Goal: Task Accomplishment & Management: Complete application form

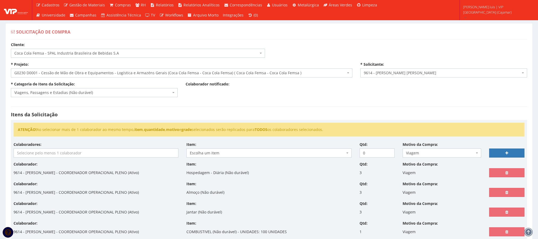
select select "51"
select select "230"
select select "3784"
select select "21"
select select
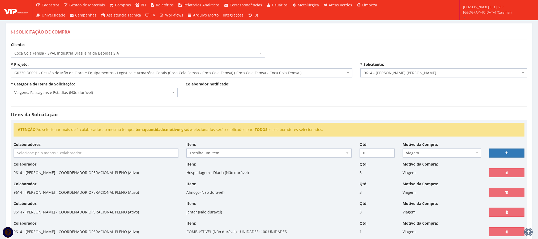
select select "42"
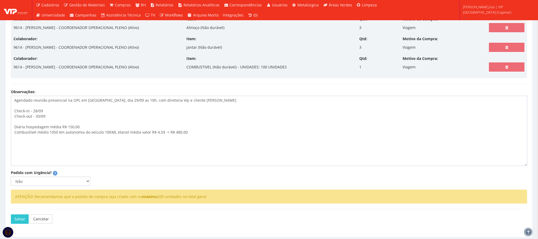
scroll to position [184, 0]
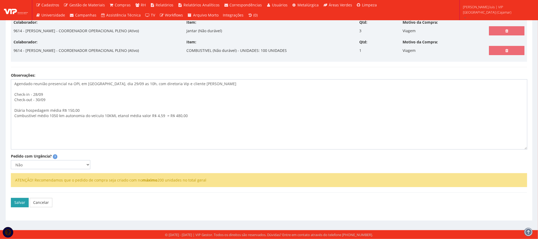
click at [20, 203] on button "Salvar" at bounding box center [20, 202] width 18 height 9
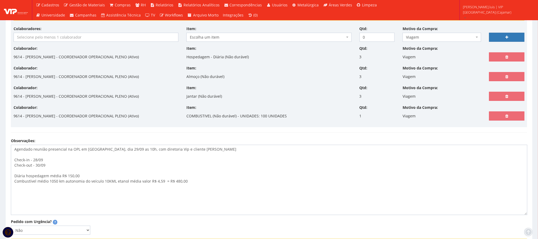
scroll to position [120, 0]
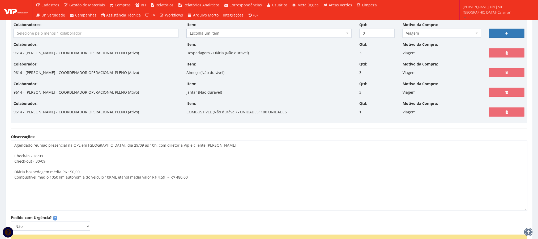
drag, startPoint x: 199, startPoint y: 183, endPoint x: 8, endPoint y: 146, distance: 194.6
click at [8, 146] on div "Observações: Agendado reunião presencial na OPL em Cajamar, dia 29/09 as 10h, c…" at bounding box center [269, 172] width 525 height 77
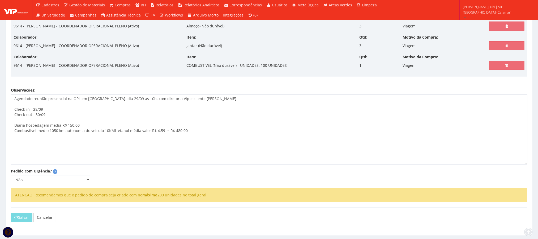
scroll to position [184, 0]
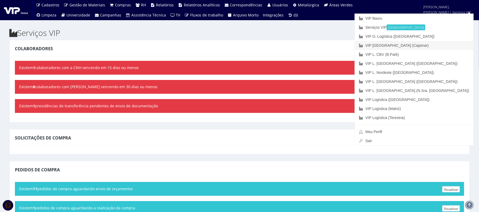
click at [359, 45] on font "VIP [GEOGRAPHIC_DATA] (Cajamar)" at bounding box center [396, 45] width 63 height 4
click at [431, 46] on link "VIP [GEOGRAPHIC_DATA] (Cajamar)" at bounding box center [414, 45] width 119 height 9
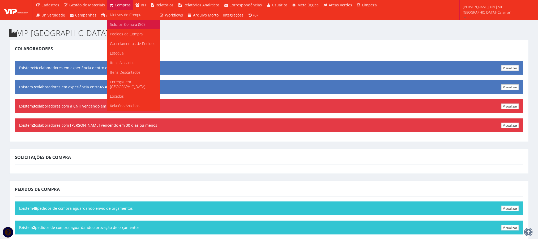
click at [121, 22] on span "Solicitar Compra (SC)" at bounding box center [127, 24] width 35 height 5
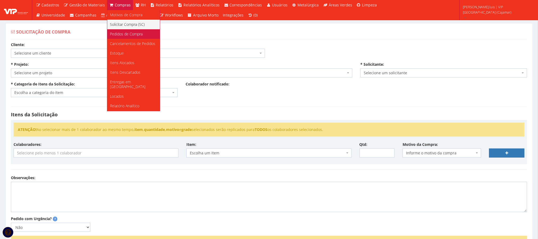
click at [118, 35] on span "Pedidos de Compra" at bounding box center [126, 33] width 33 height 5
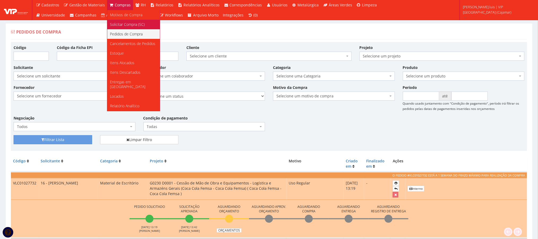
click at [125, 24] on span "Solicitar Compra (SC)" at bounding box center [127, 24] width 35 height 5
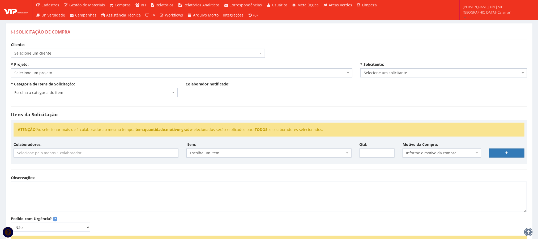
click at [30, 187] on textarea "Observações:" at bounding box center [269, 197] width 517 height 30
paste textarea "Agendado reunião presencial na OPL em Cajamar, dia 29/09 as 10h, com diretoria …"
type textarea "Agendado reunião presencial na OPL em Cajamar, dia 29/09 as 10h, com diretoria …"
click at [75, 53] on span "Selecione um cliente" at bounding box center [136, 53] width 244 height 5
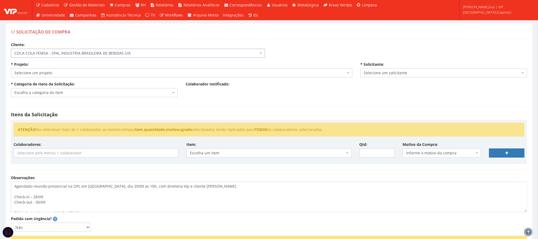
click at [83, 75] on span "Selecione um projeto" at bounding box center [180, 72] width 332 height 5
click at [83, 74] on span "Selecione um projeto" at bounding box center [180, 72] width 332 height 5
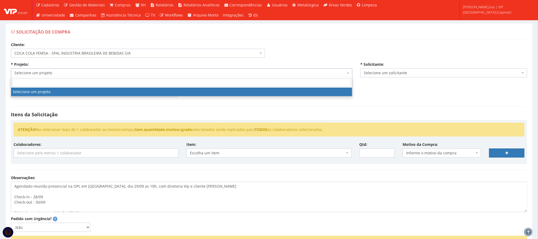
click at [83, 74] on span "Selecione um projeto" at bounding box center [180, 72] width 332 height 5
click at [124, 74] on span "Selecione um projeto" at bounding box center [180, 72] width 332 height 5
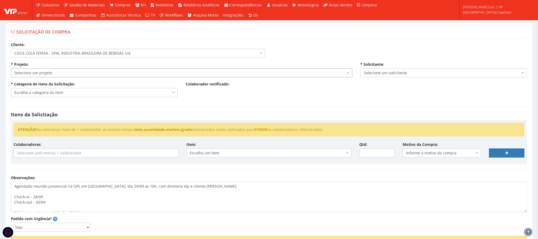
click at [121, 74] on span "Selecione um projeto" at bounding box center [180, 72] width 332 height 5
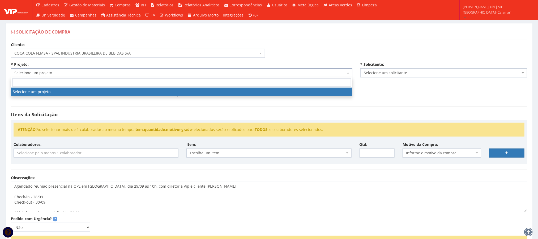
click at [121, 54] on span "COCA COLA FEMSA - SPAL INDUSTRIA BRASILEIRA DE BEBIDAS S/A" at bounding box center [136, 53] width 244 height 5
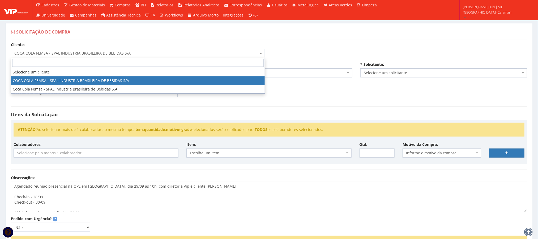
click at [113, 53] on span "COCA COLA FEMSA - SPAL INDUSTRIA BRASILEIRA DE BEBIDAS S/A" at bounding box center [136, 53] width 244 height 5
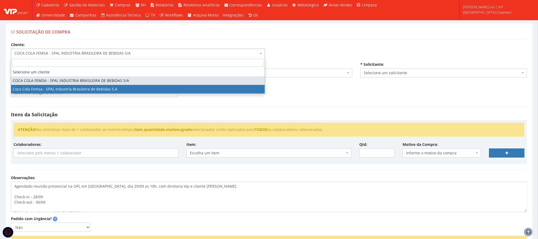
select select "51"
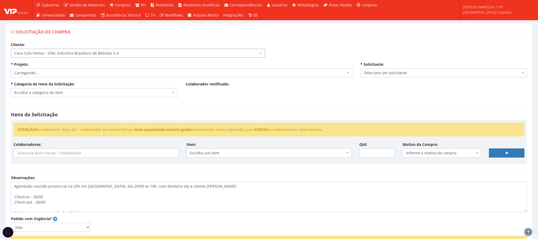
click at [103, 74] on span "Carregando..." at bounding box center [180, 72] width 332 height 5
click at [103, 74] on span "Selecione um projeto" at bounding box center [180, 72] width 332 height 5
click at [106, 92] on span "Escolha a categoria do item" at bounding box center [92, 92] width 157 height 5
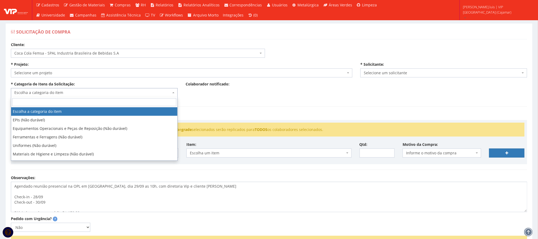
click at [109, 73] on span "Selecione um projeto" at bounding box center [180, 72] width 332 height 5
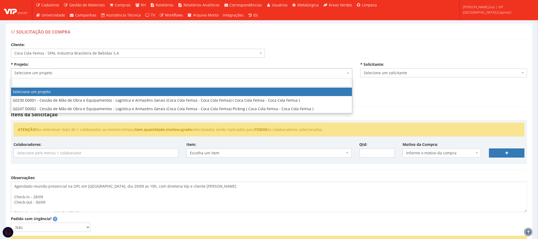
click at [141, 71] on span "Selecione um projeto" at bounding box center [180, 72] width 332 height 5
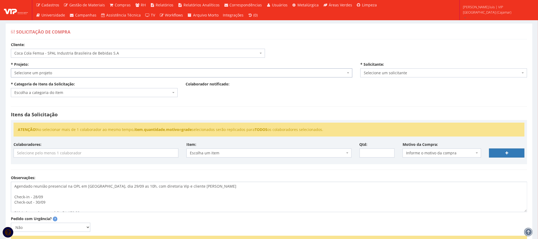
click at [140, 71] on span "Selecione um projeto" at bounding box center [180, 72] width 332 height 5
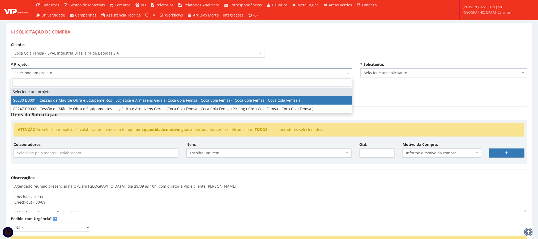
select select "230"
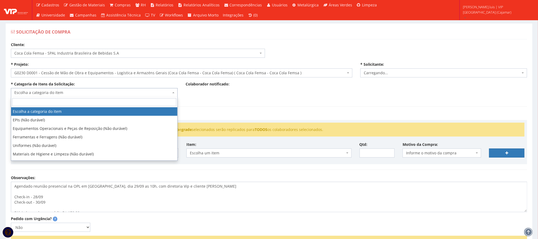
click at [103, 94] on span "Escolha a categoria do item" at bounding box center [92, 92] width 157 height 5
select select "3784"
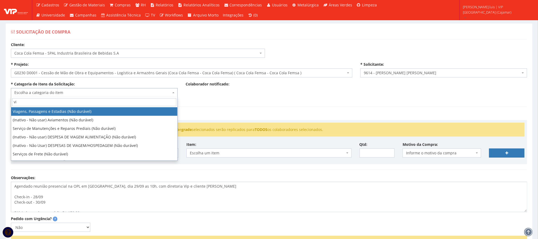
type input "vi"
select select "21"
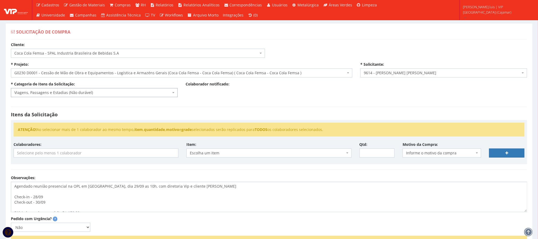
click at [51, 154] on input "search" at bounding box center [96, 153] width 164 height 9
click at [209, 182] on div "Observações: Agendado reunião presencial na OPL em Cajamar, dia 29/09 as 10h, c…" at bounding box center [269, 193] width 525 height 37
click at [129, 155] on input "search" at bounding box center [96, 153] width 164 height 9
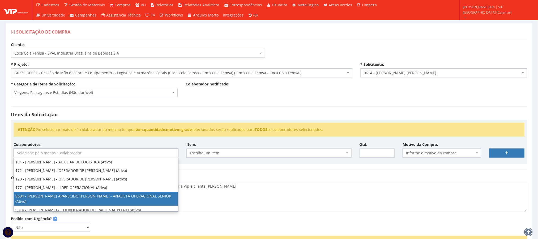
scroll to position [16, 0]
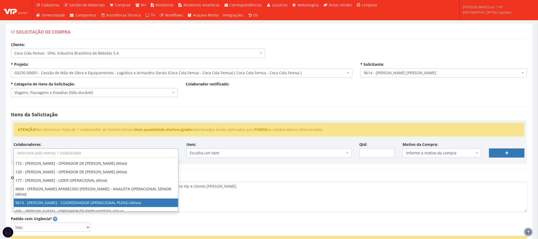
select select "3784"
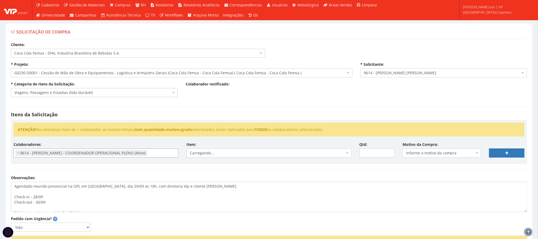
scroll to position [33, 0]
click at [219, 155] on span "Escolha um item" at bounding box center [267, 152] width 155 height 5
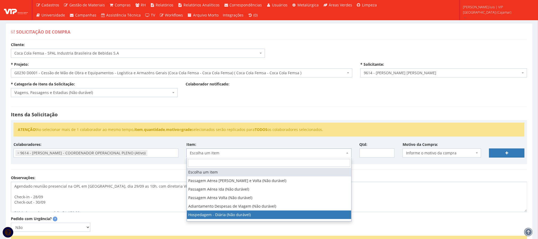
select select "403"
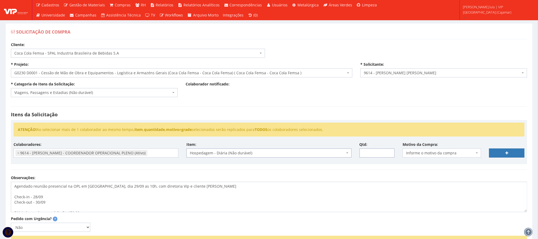
click at [373, 155] on input "Qtd:" at bounding box center [377, 152] width 35 height 9
type input "3"
click at [440, 152] on span "Informe o motivo da compra" at bounding box center [440, 152] width 69 height 5
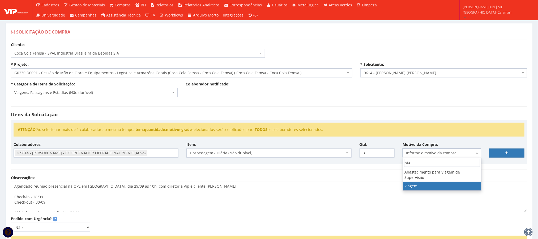
type input "via"
select select "42"
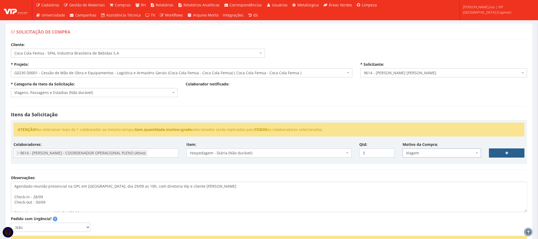
click at [505, 157] on link at bounding box center [507, 152] width 35 height 9
select select
type input "0"
select select
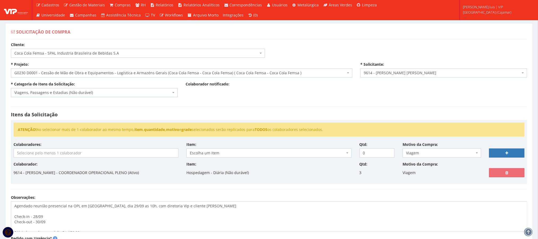
click at [51, 153] on input "search" at bounding box center [96, 153] width 164 height 9
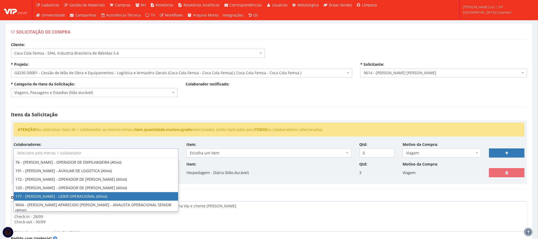
scroll to position [40, 0]
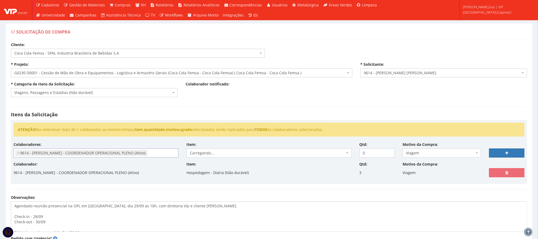
select select "3784"
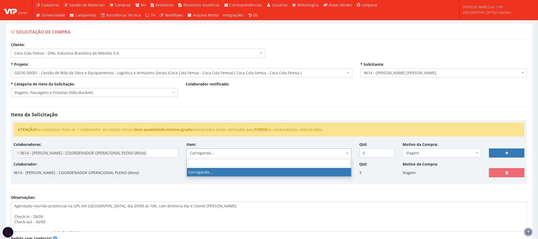
click at [202, 153] on span "Carregando..." at bounding box center [267, 152] width 155 height 5
type input "almo"
select select "578"
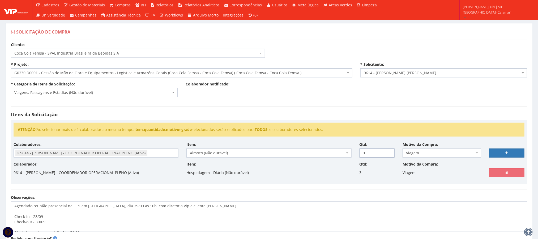
drag, startPoint x: 377, startPoint y: 153, endPoint x: 351, endPoint y: 155, distance: 25.8
click at [352, 155] on div "Colaboradores: 76 - ADRIANO SILVA ARAUJO - OPERADOR DE EMPILHADEIRA (Ativo) 191…" at bounding box center [269, 152] width 519 height 20
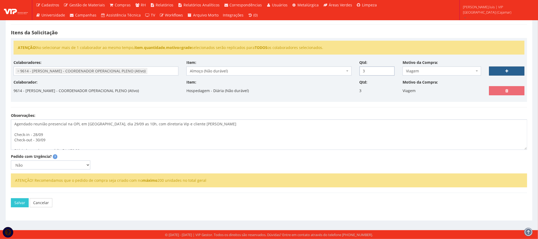
type input "3"
click at [498, 66] on link at bounding box center [507, 70] width 35 height 9
select select
type input "0"
select select
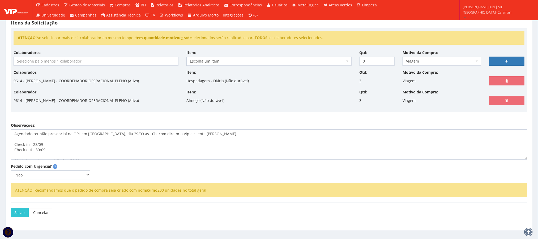
click at [122, 61] on input "search" at bounding box center [96, 61] width 164 height 9
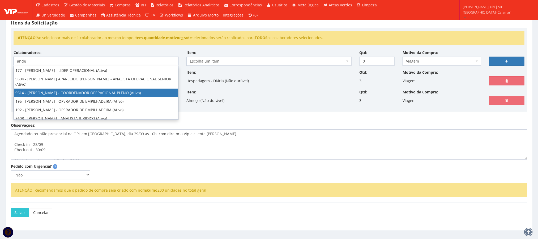
type input "ande"
select select "3784"
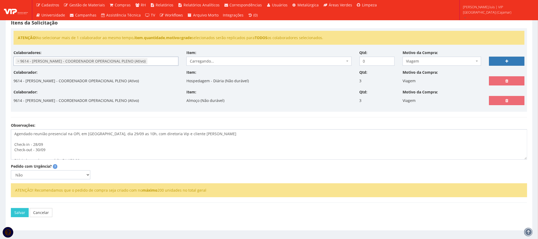
click at [211, 62] on span "Carregando..." at bounding box center [267, 60] width 155 height 5
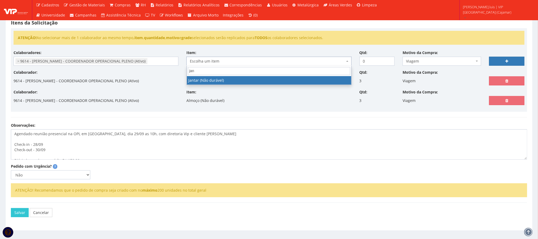
type input "jan"
select select "579"
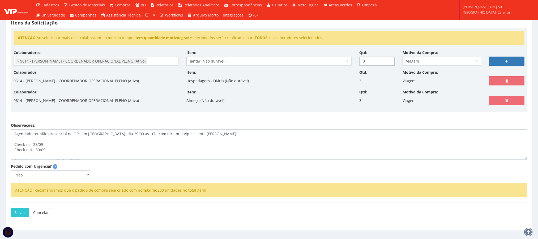
drag, startPoint x: 365, startPoint y: 65, endPoint x: 359, endPoint y: 65, distance: 6.7
click at [359, 65] on div "Qtd: 0" at bounding box center [377, 58] width 43 height 16
type input "3"
drag, startPoint x: 509, startPoint y: 60, endPoint x: 505, endPoint y: 63, distance: 4.9
click at [508, 61] on icon at bounding box center [507, 61] width 3 height 4
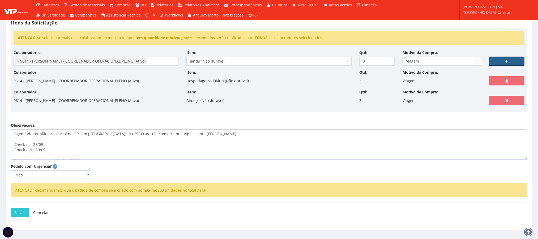
select select
type input "0"
select select
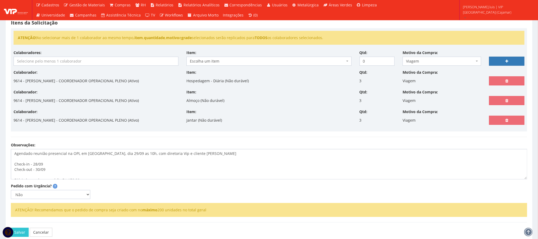
click at [77, 61] on input "search" at bounding box center [96, 61] width 164 height 9
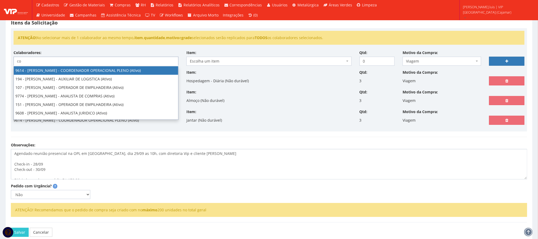
type input "c"
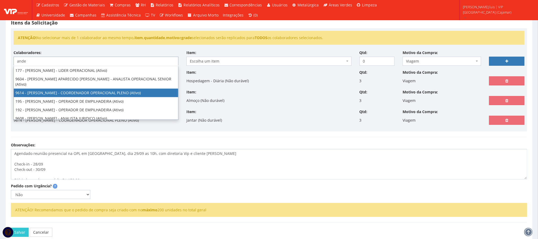
type input "ande"
select select "3784"
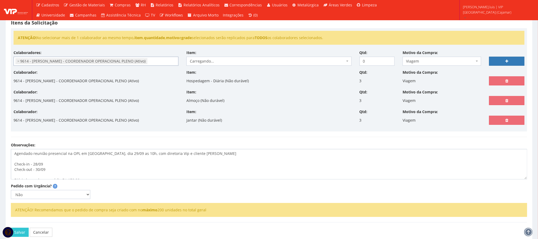
click at [214, 62] on span "Carregando..." at bounding box center [267, 60] width 155 height 5
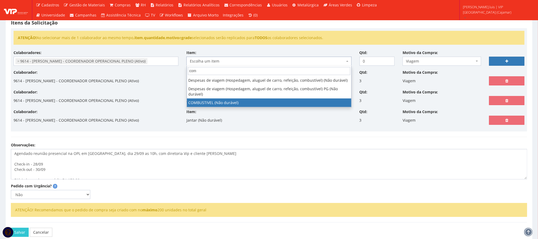
type input "com"
select select "2027"
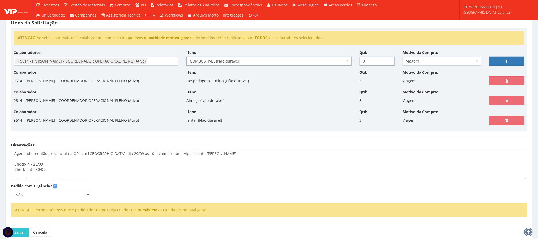
drag, startPoint x: 364, startPoint y: 64, endPoint x: 356, endPoint y: 62, distance: 8.3
click at [362, 62] on input "0" at bounding box center [377, 61] width 35 height 9
type input "1"
click at [495, 57] on link at bounding box center [507, 61] width 35 height 9
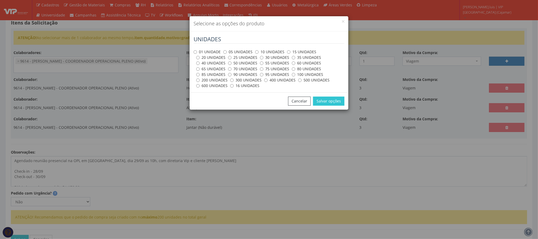
click at [302, 74] on label "100 UNIDADES" at bounding box center [307, 74] width 31 height 5
click at [296, 74] on input "100 UNIDADES" at bounding box center [293, 74] width 3 height 3
radio input "true"
click at [328, 102] on button "Salvar opções" at bounding box center [328, 100] width 31 height 9
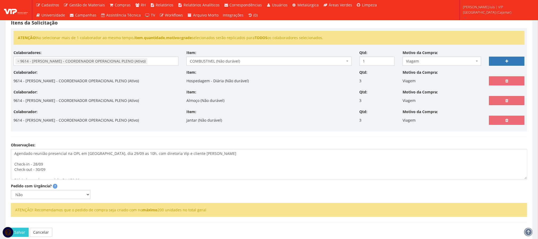
select select
type input "0"
select select
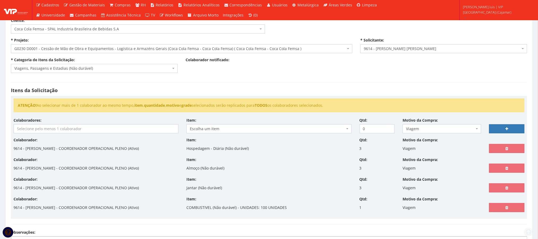
scroll to position [0, 0]
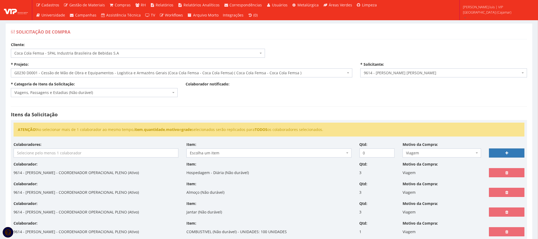
click at [306, 72] on span "G0230 D0001 - Cessão de Mão de Obra e Equipamentos - Logística e Armazéns Gerai…" at bounding box center [180, 72] width 332 height 5
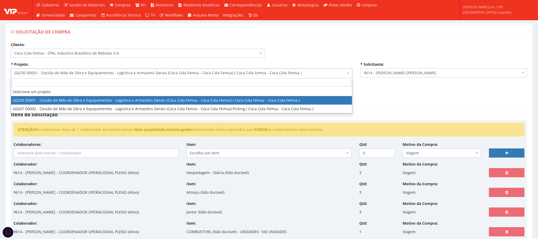
click at [218, 52] on span "Coca Cola Femsa - SPAL Industria Brasileira de Bebidas S.A" at bounding box center [136, 53] width 244 height 5
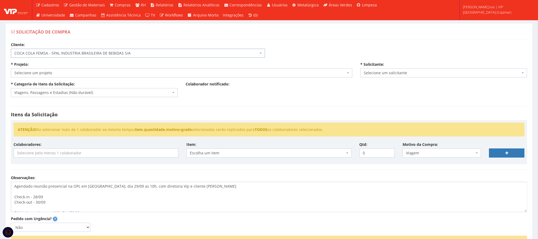
click at [114, 71] on span "Selecione um projeto" at bounding box center [180, 72] width 332 height 5
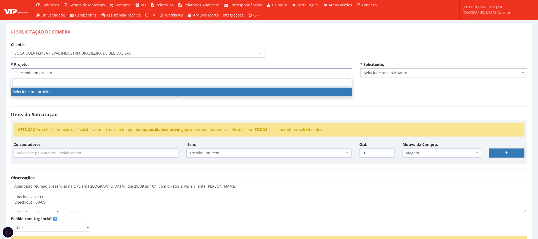
click at [115, 72] on span "Selecione um projeto" at bounding box center [180, 72] width 332 height 5
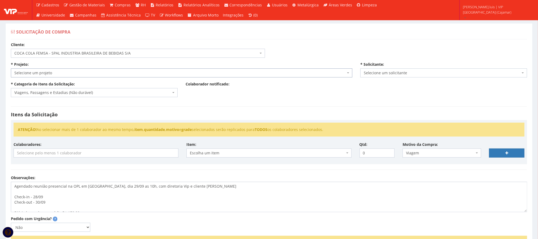
click at [163, 74] on span "Selecione um projeto" at bounding box center [180, 72] width 332 height 5
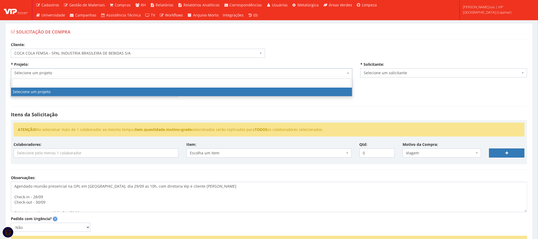
click at [152, 52] on span "COCA COLA FEMSA - SPAL INDUSTRIA BRASILEIRA DE BEBIDAS S/A" at bounding box center [136, 53] width 244 height 5
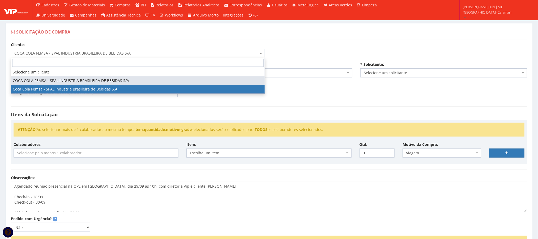
select select "51"
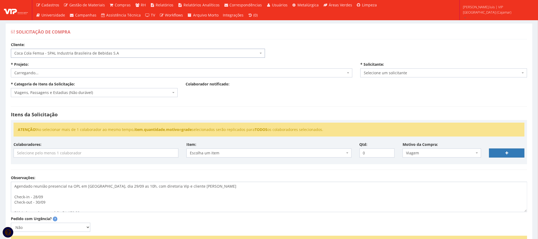
click at [111, 69] on span "Carregando..." at bounding box center [182, 72] width 342 height 9
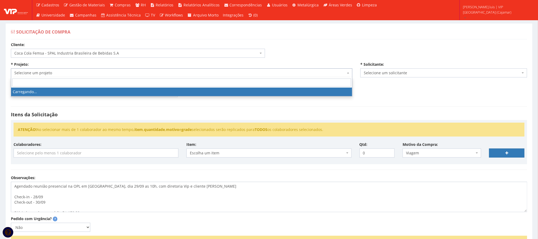
click at [216, 104] on div "Itens da Solicitação ATENÇÃO! Ao selecionar mais de 1 colaborador ao mesmo temp…" at bounding box center [269, 138] width 525 height 74
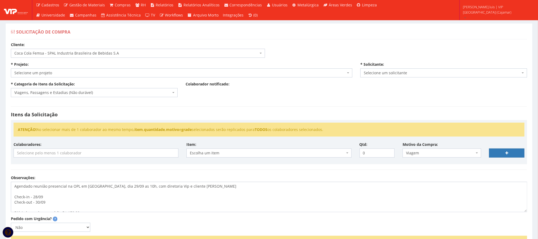
click at [157, 73] on span "Selecione um projeto" at bounding box center [180, 72] width 332 height 5
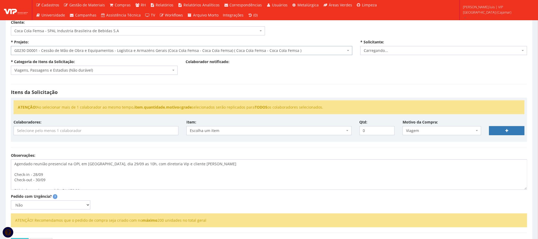
scroll to position [64, 0]
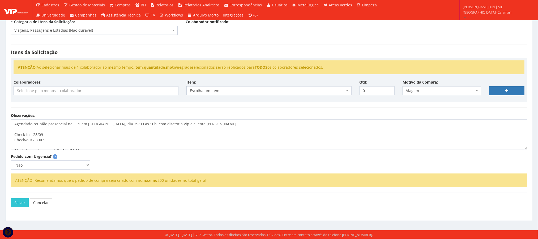
select select "3784"
click at [96, 89] on input "search" at bounding box center [96, 90] width 164 height 9
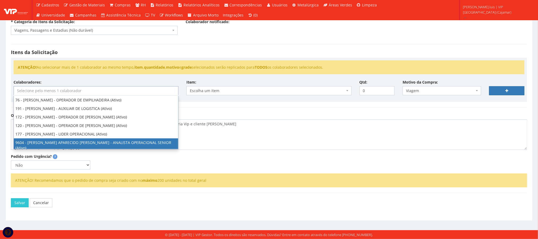
scroll to position [16, 0]
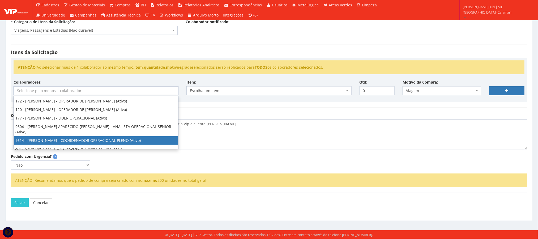
select select "3784"
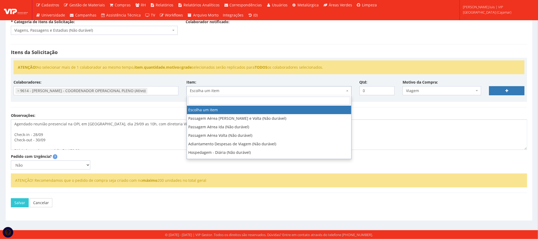
click at [224, 93] on body "Cadastros Clientes Unidades Subclientes Unidades de Subclientes Projetos Vagas …" at bounding box center [269, 88] width 538 height 301
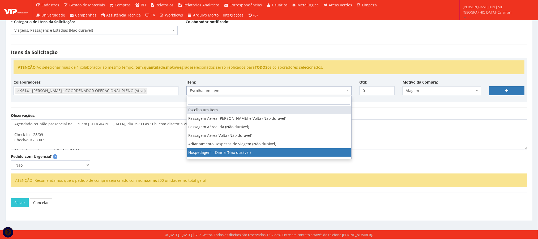
select select "403"
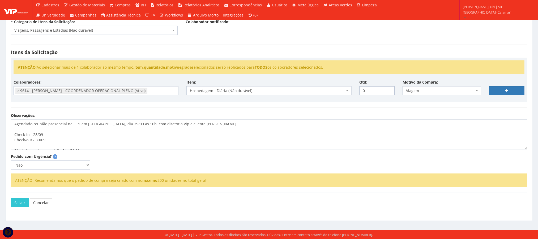
drag, startPoint x: 373, startPoint y: 89, endPoint x: 345, endPoint y: 92, distance: 28.1
click at [351, 89] on div "Colaboradores: 76 - ADRIANO SILVA ARAUJO - OPERADOR DE EMPILHADEIRA (Ativo) 191…" at bounding box center [269, 89] width 519 height 20
type input "3"
click at [503, 86] on link at bounding box center [507, 90] width 35 height 9
select select
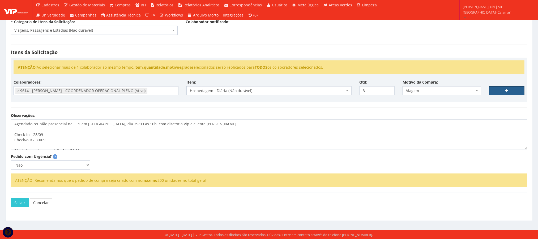
type input "0"
select select
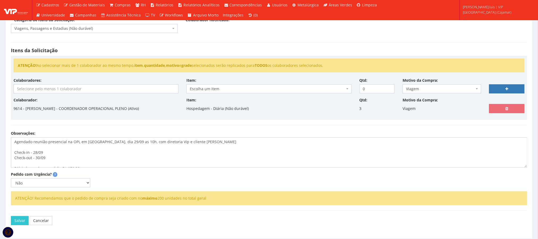
click at [66, 87] on input "search" at bounding box center [96, 89] width 164 height 9
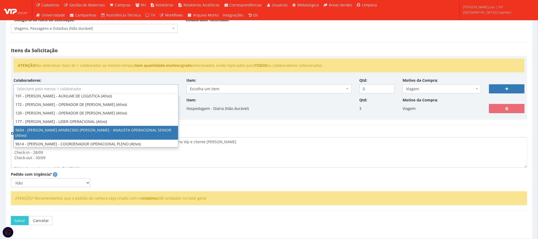
scroll to position [16, 0]
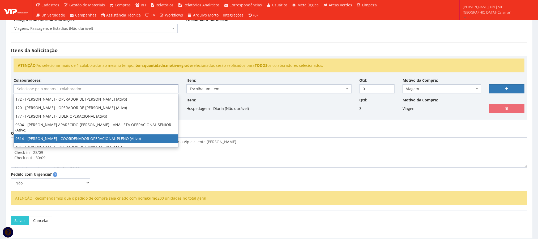
select select "3784"
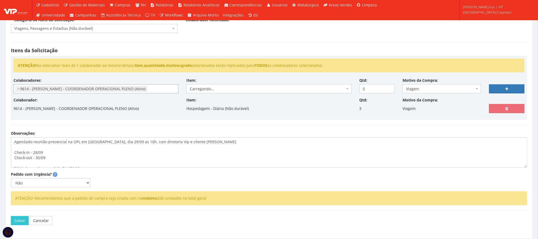
click at [210, 91] on span "Carregando..." at bounding box center [267, 88] width 155 height 5
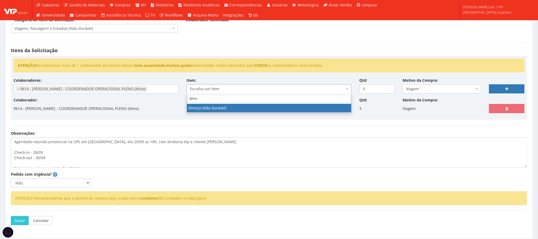
type input "almo"
select select "578"
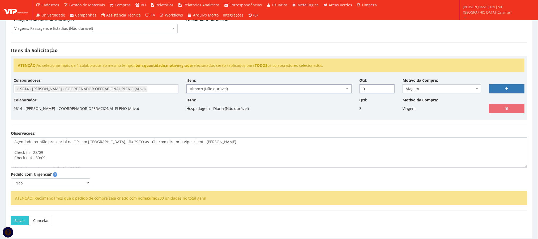
drag, startPoint x: 369, startPoint y: 89, endPoint x: 355, endPoint y: 89, distance: 14.4
click at [356, 89] on div "Qtd: 0" at bounding box center [377, 86] width 43 height 16
type input "3"
click at [495, 90] on link at bounding box center [507, 88] width 35 height 9
select select
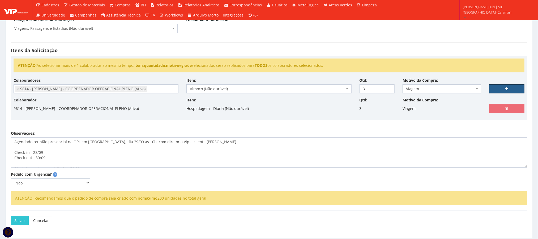
type input "0"
select select
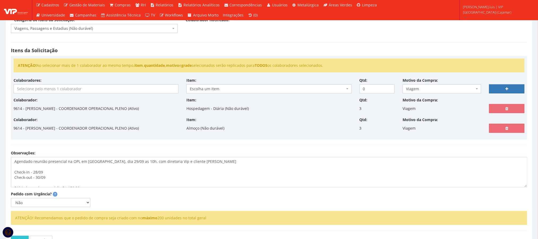
click at [86, 90] on input "search" at bounding box center [96, 89] width 164 height 9
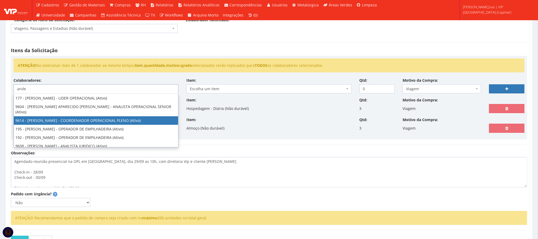
type input "ande"
select select "3784"
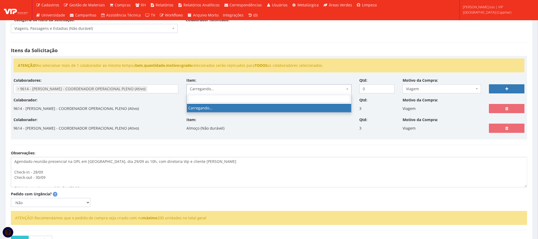
click at [202, 89] on span "Carregando..." at bounding box center [267, 88] width 155 height 5
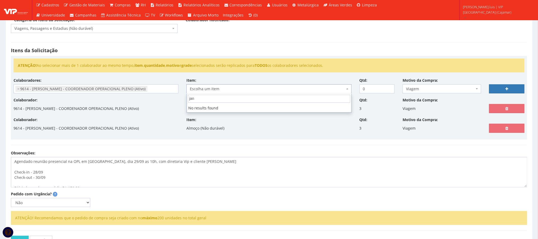
type input "jan"
click at [225, 89] on span "Escolha um item" at bounding box center [267, 88] width 155 height 5
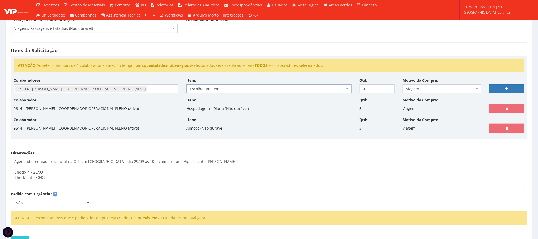
click at [225, 89] on span "Escolha um item" at bounding box center [267, 88] width 155 height 5
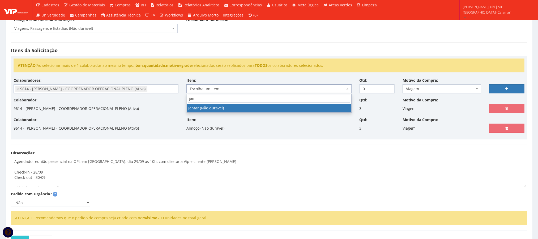
type input "jan"
select select "579"
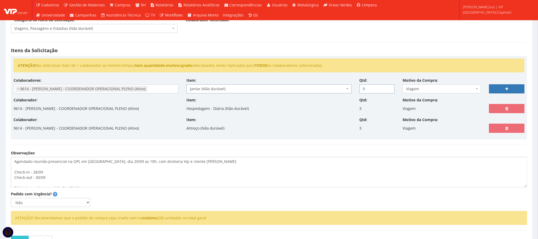
click at [380, 91] on input "0" at bounding box center [377, 88] width 35 height 9
type input "3"
click at [505, 89] on link at bounding box center [507, 88] width 35 height 9
select select
type input "0"
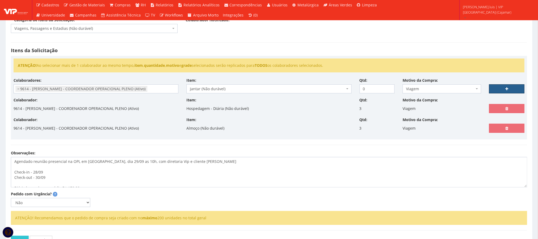
select select
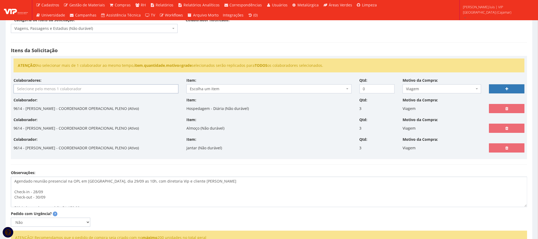
click at [86, 88] on input "search" at bounding box center [96, 89] width 164 height 9
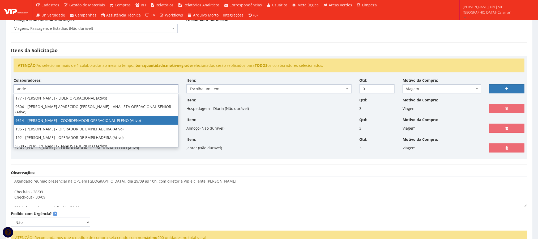
type input "ande"
select select "3784"
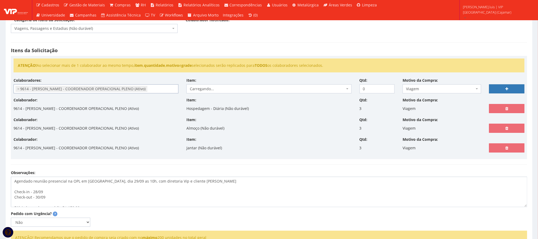
click at [208, 90] on span "Carregando..." at bounding box center [267, 88] width 155 height 5
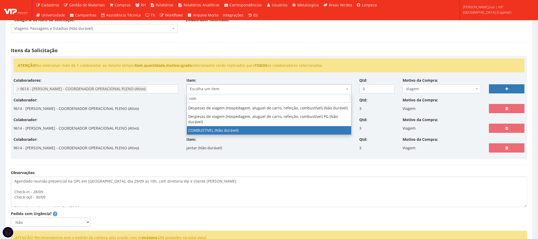
type input "com"
select select "2027"
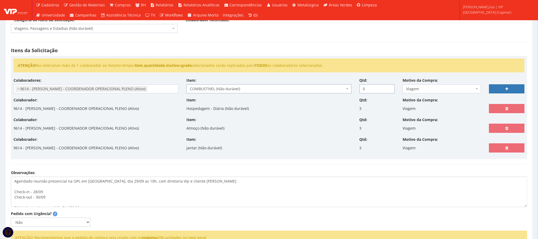
drag, startPoint x: 368, startPoint y: 91, endPoint x: 342, endPoint y: 88, distance: 26.5
click at [352, 89] on div "Colaboradores: 76 - ADRIANO SILVA ARAUJO - OPERADOR DE EMPILHADEIRA (Ativo) 191…" at bounding box center [269, 88] width 519 height 20
type input "1"
click at [500, 86] on link at bounding box center [507, 88] width 35 height 9
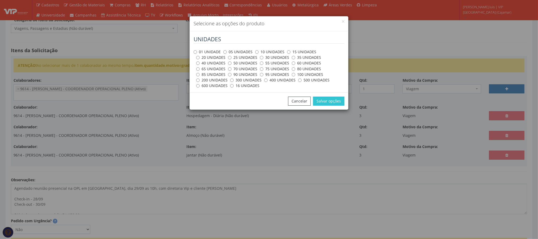
click at [315, 74] on label "100 UNIDADES" at bounding box center [307, 74] width 31 height 5
click at [296, 74] on input "100 UNIDADES" at bounding box center [293, 74] width 3 height 3
radio input "true"
click at [330, 101] on button "Salvar opções" at bounding box center [328, 100] width 31 height 9
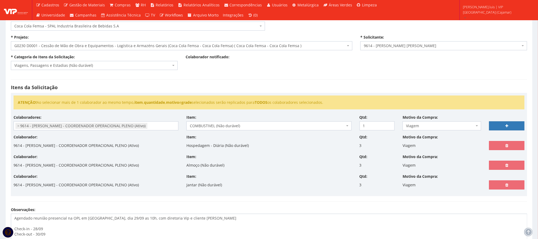
scroll to position [0, 0]
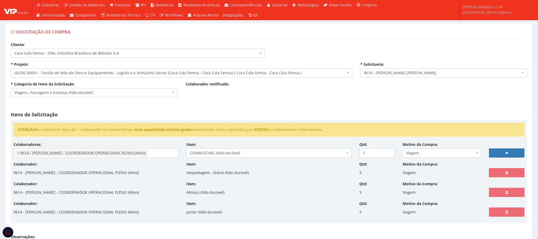
select select
type input "0"
select select
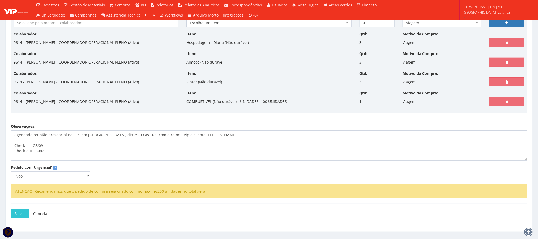
scroll to position [144, 0]
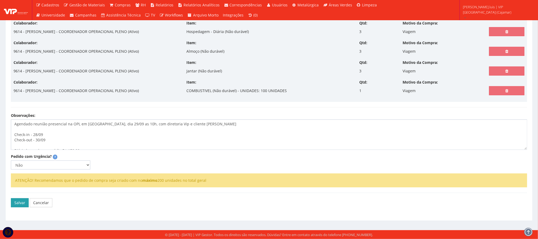
click at [19, 201] on button "Salvar" at bounding box center [20, 202] width 18 height 9
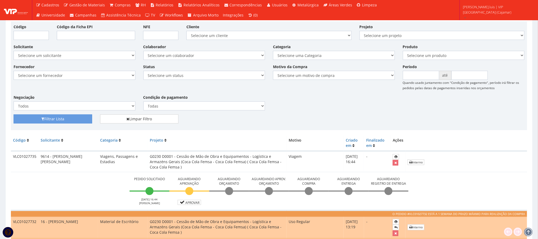
scroll to position [40, 0]
